Goal: Transaction & Acquisition: Purchase product/service

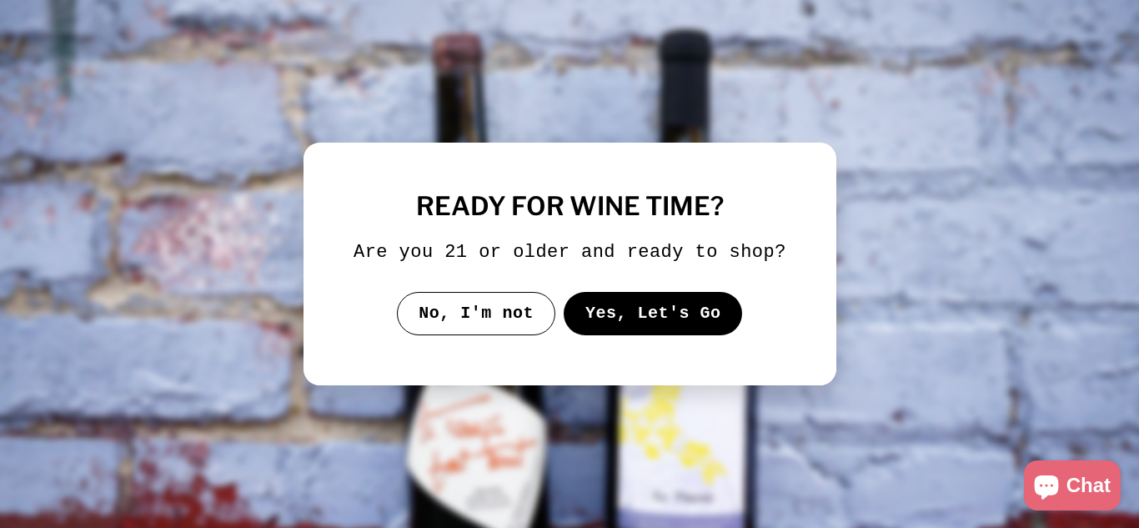
click at [631, 310] on button "Yes, Let's Go" at bounding box center [652, 313] width 179 height 43
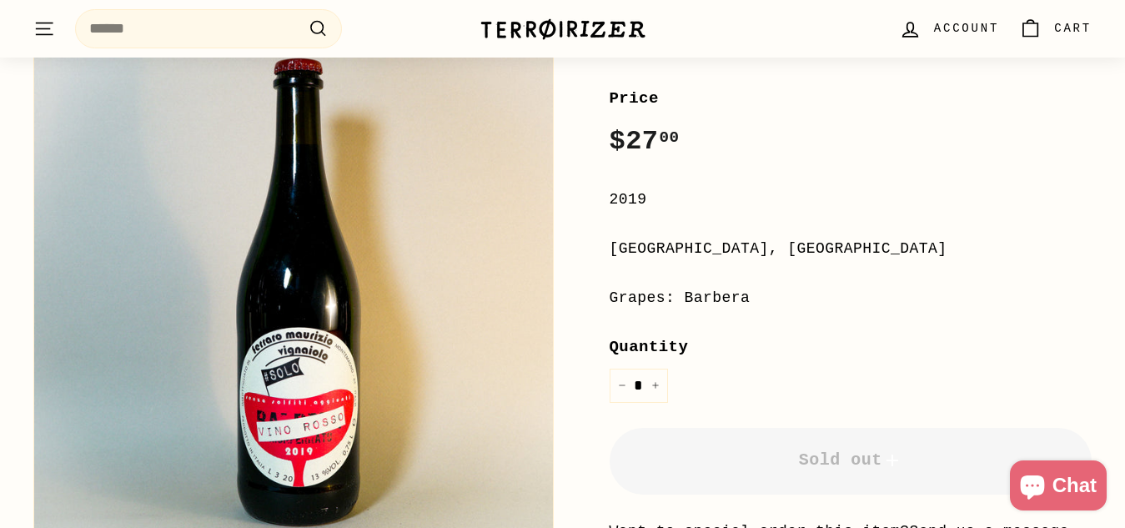
scroll to position [265, 0]
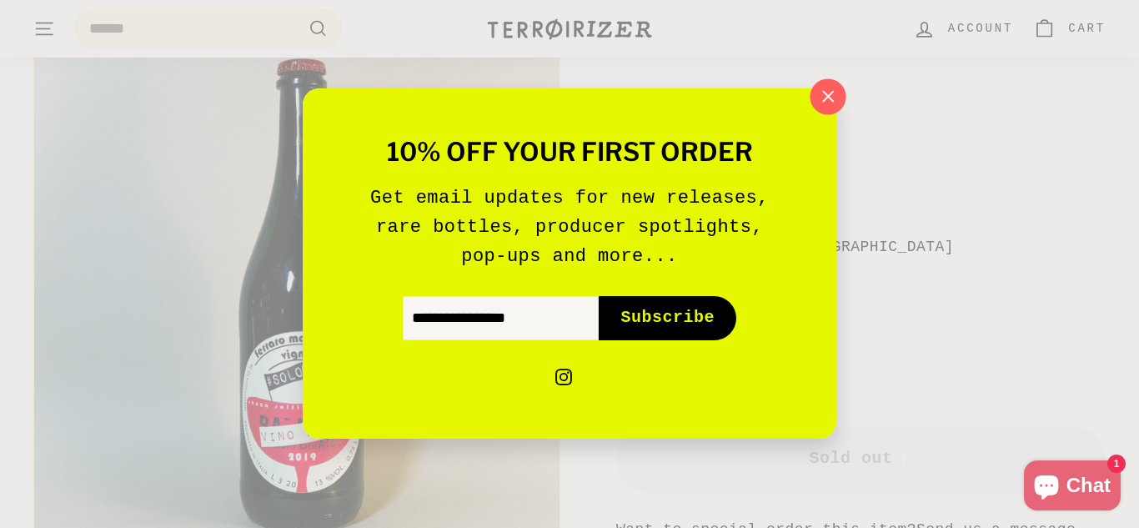
click at [827, 110] on button ""Close (esc)"" at bounding box center [828, 97] width 36 height 36
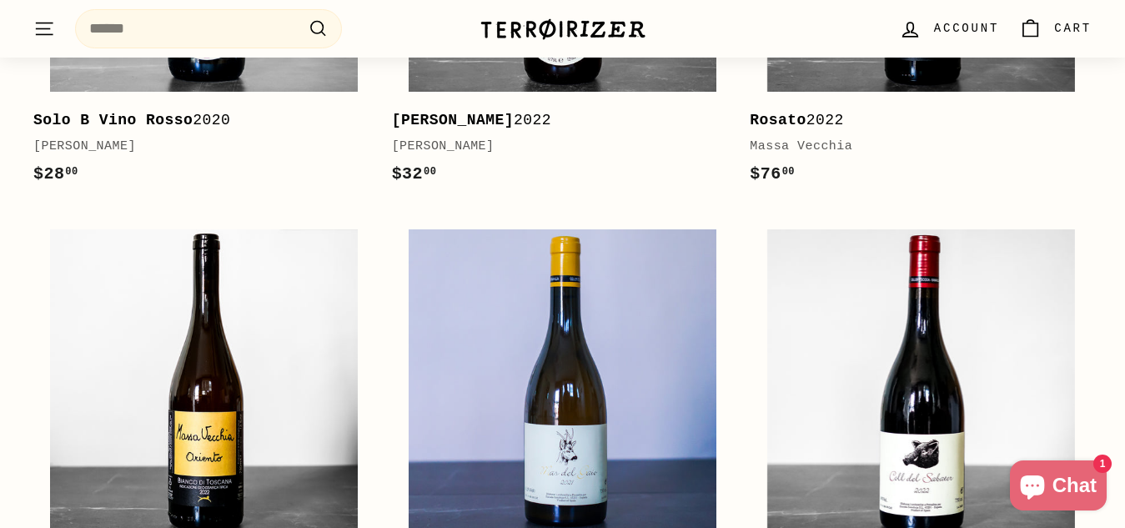
scroll to position [1770, 0]
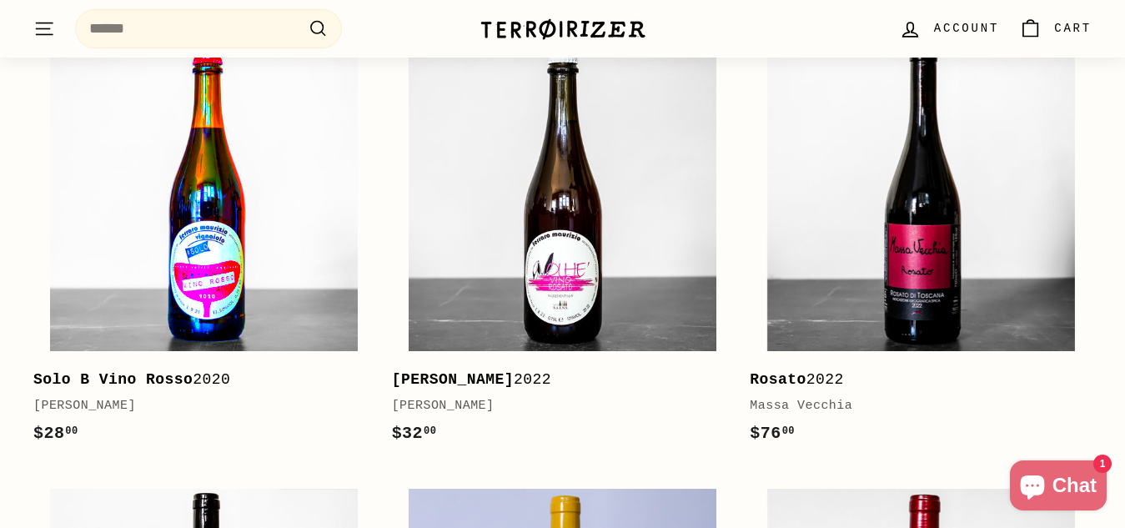
click at [276, 115] on img at bounding box center [204, 197] width 308 height 308
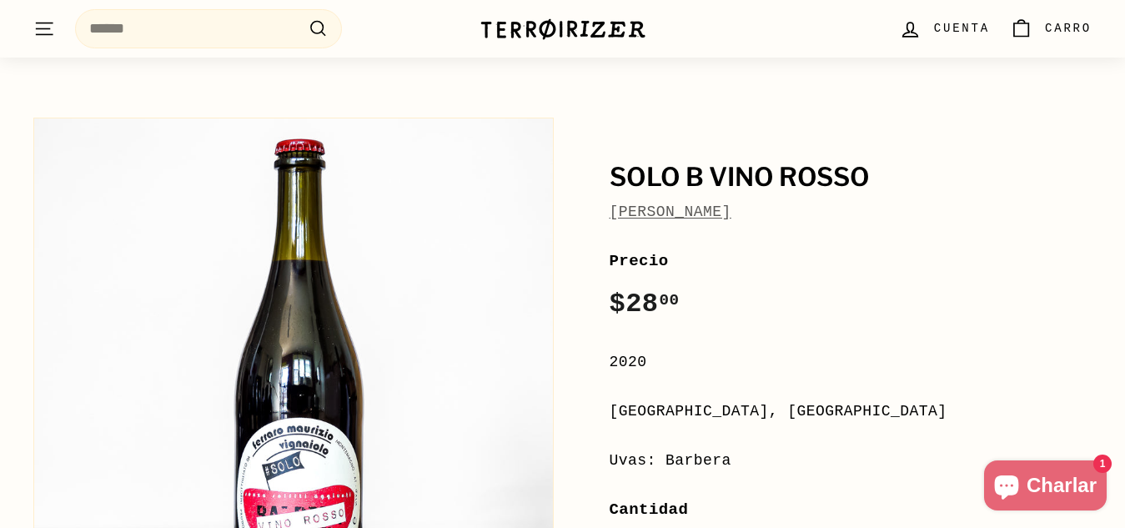
scroll to position [100, 0]
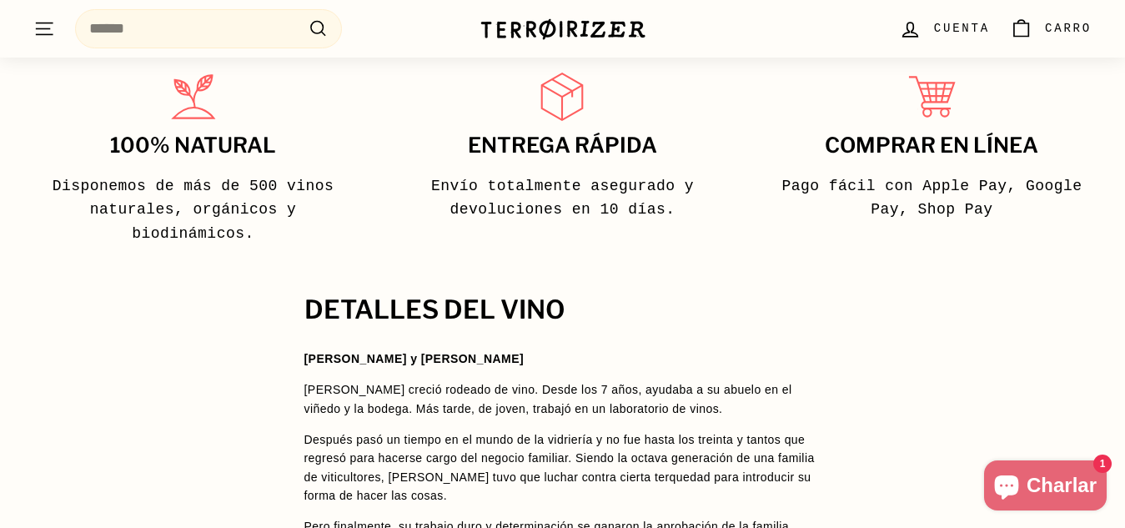
scroll to position [1091, 0]
